Goal: Navigation & Orientation: Find specific page/section

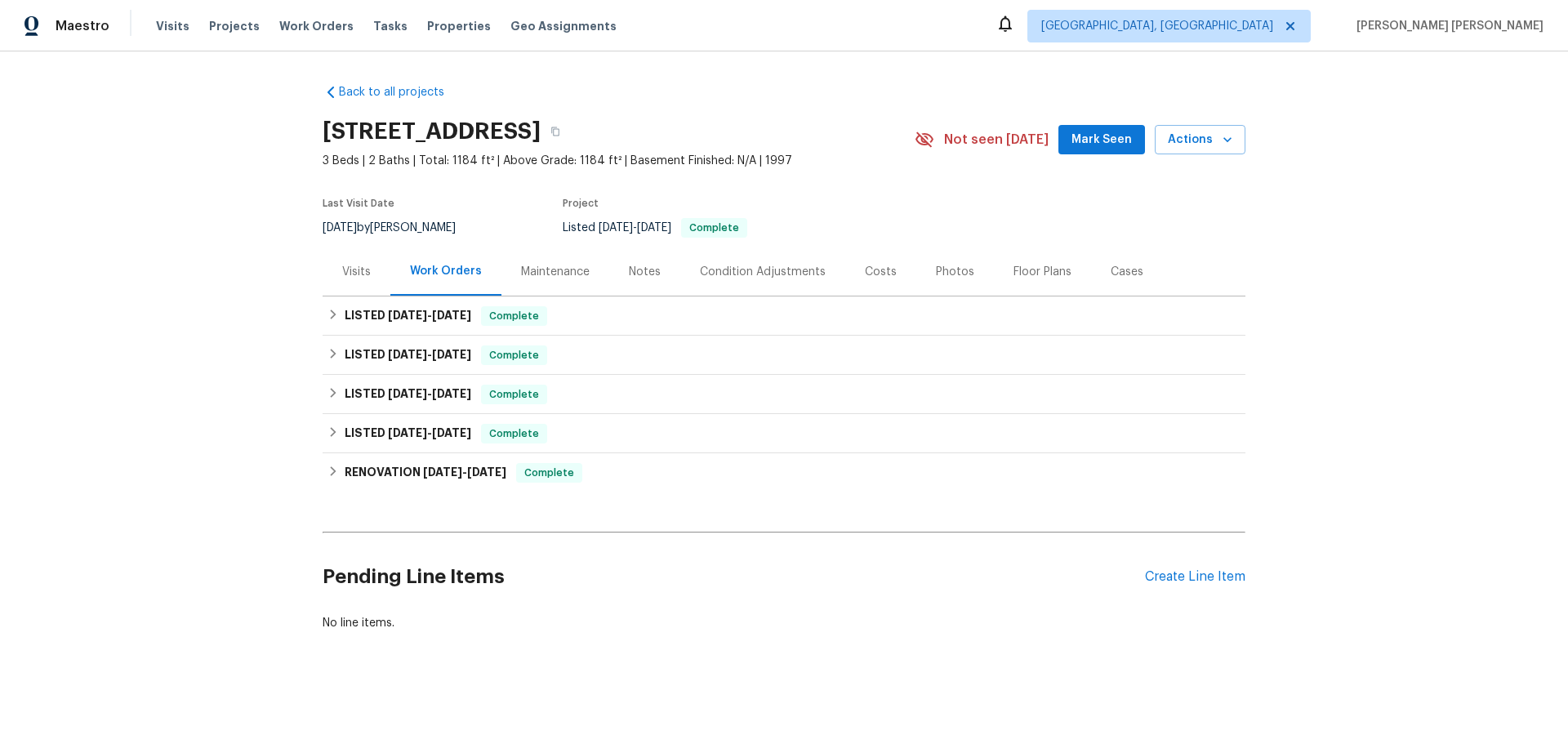
click at [546, 273] on div "Maintenance" at bounding box center [555, 271] width 69 height 17
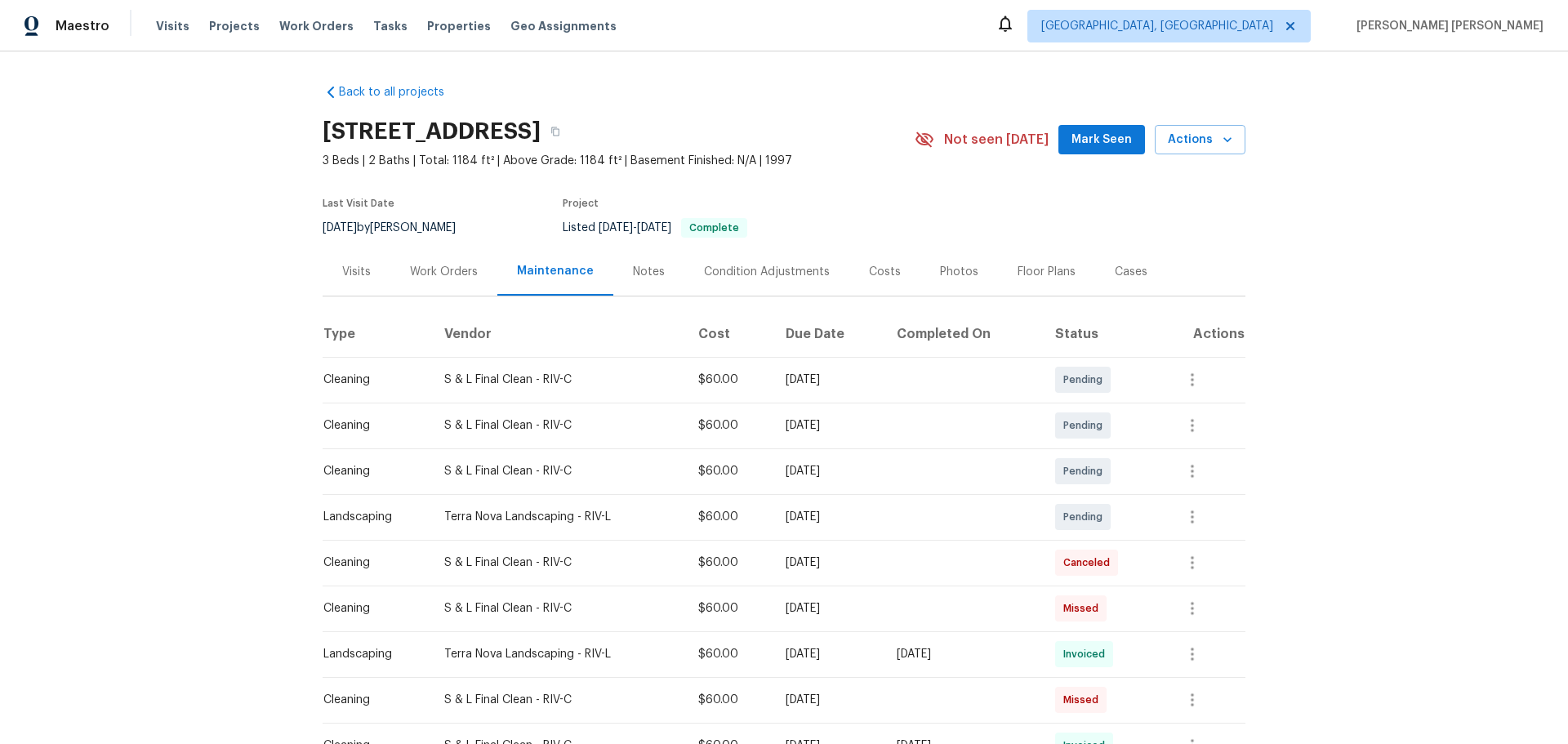
click at [645, 277] on div "Notes" at bounding box center [649, 271] width 32 height 17
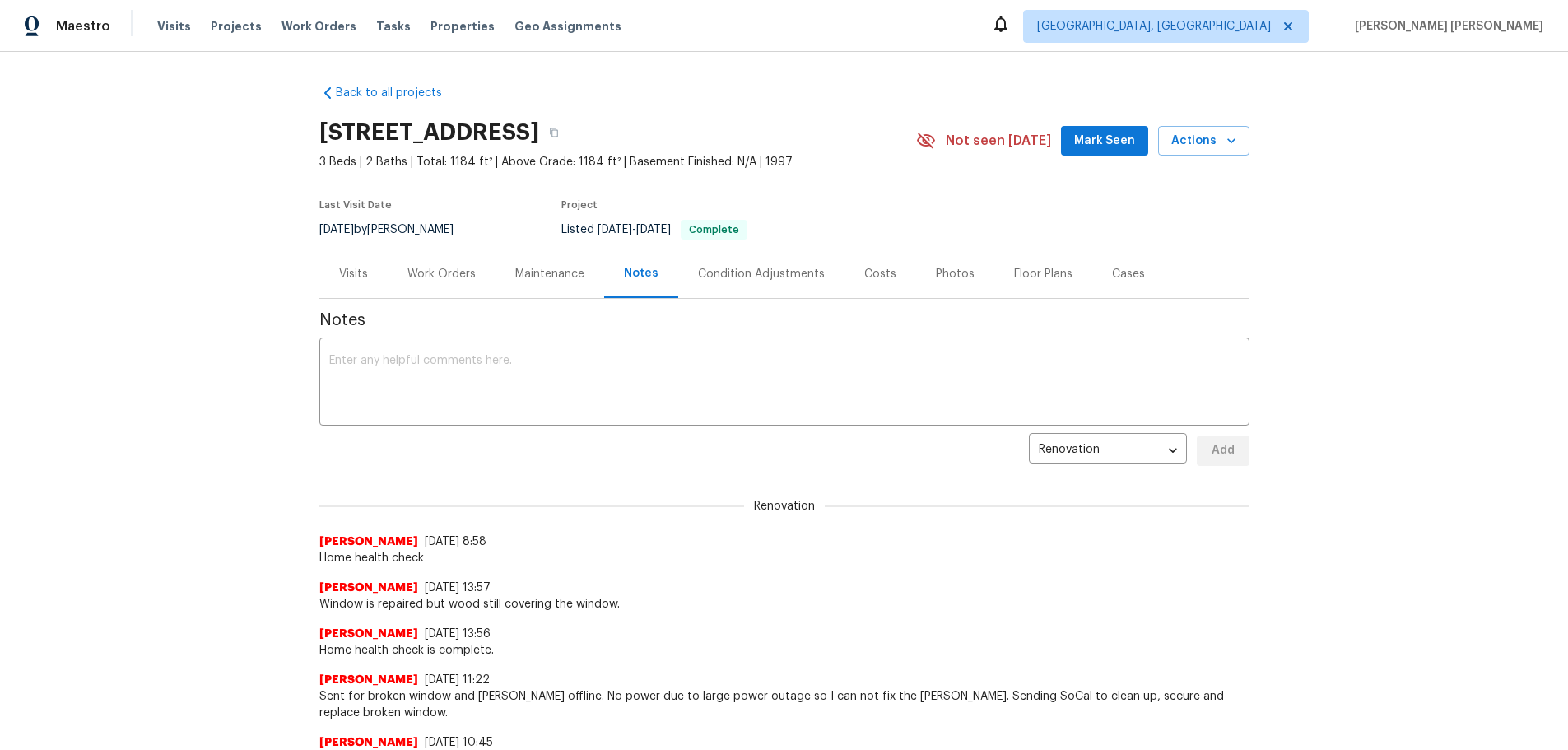
click at [428, 282] on div "Work Orders" at bounding box center [442, 274] width 108 height 49
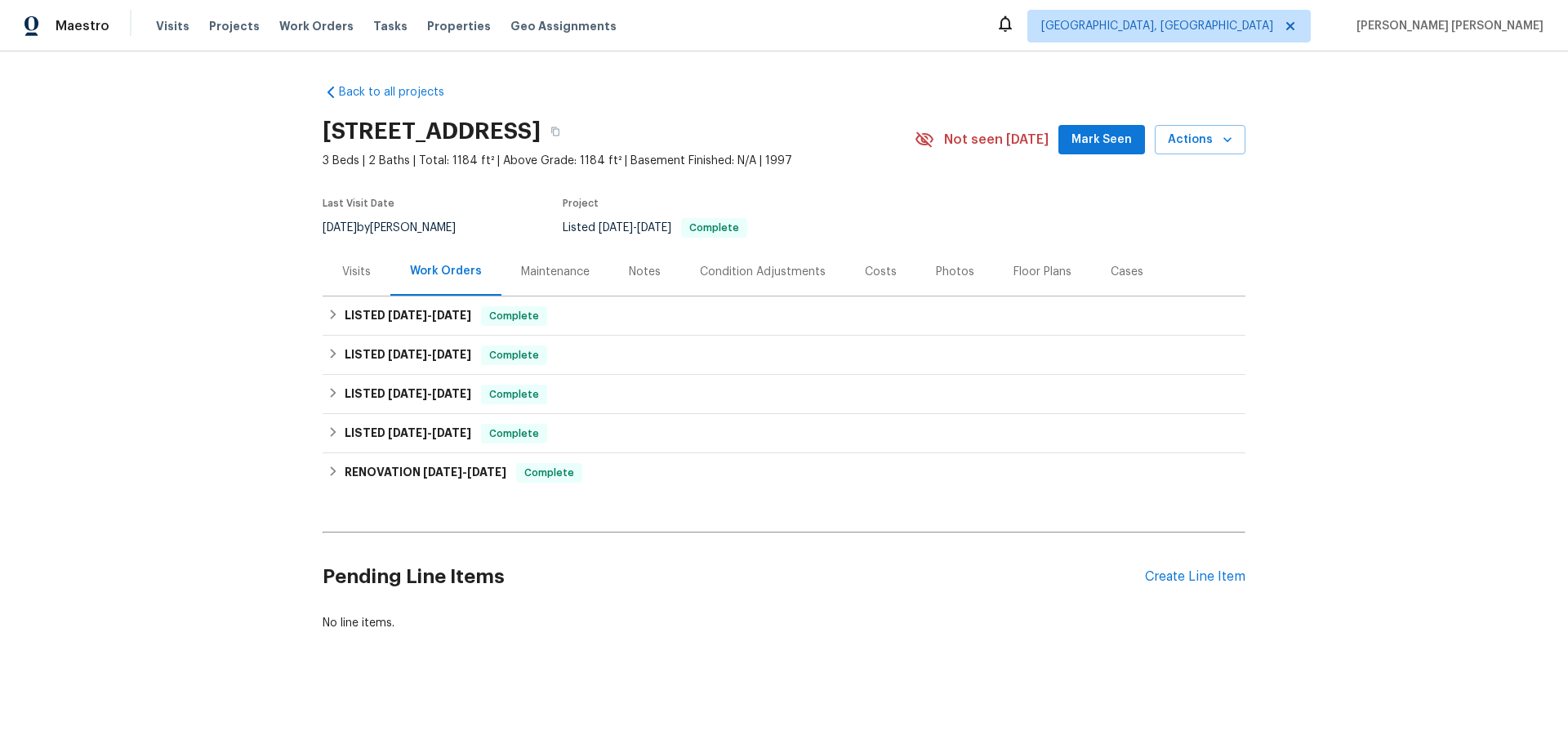
click at [348, 274] on div "Visits" at bounding box center [357, 271] width 29 height 17
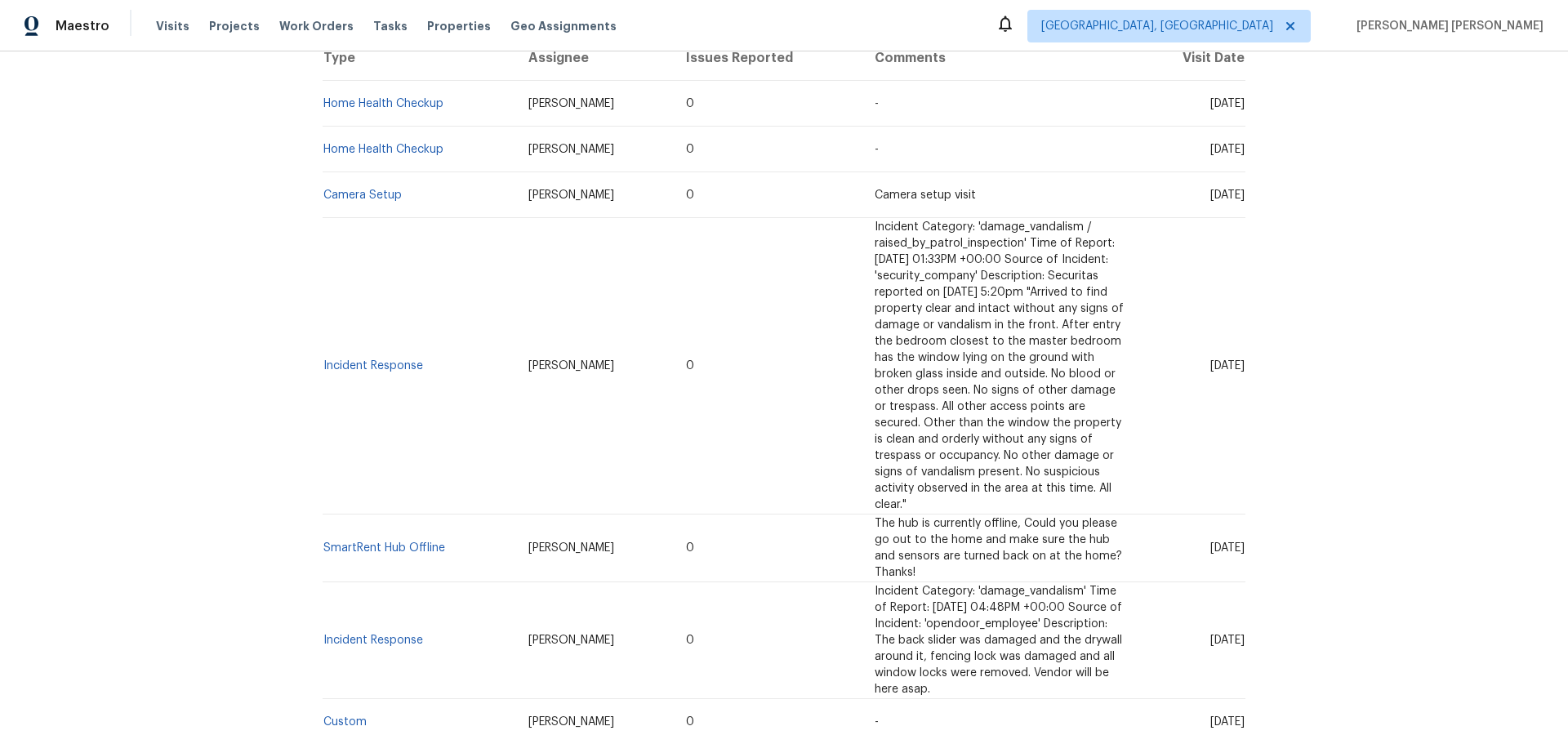
scroll to position [327, 0]
